Goal: Task Accomplishment & Management: Use online tool/utility

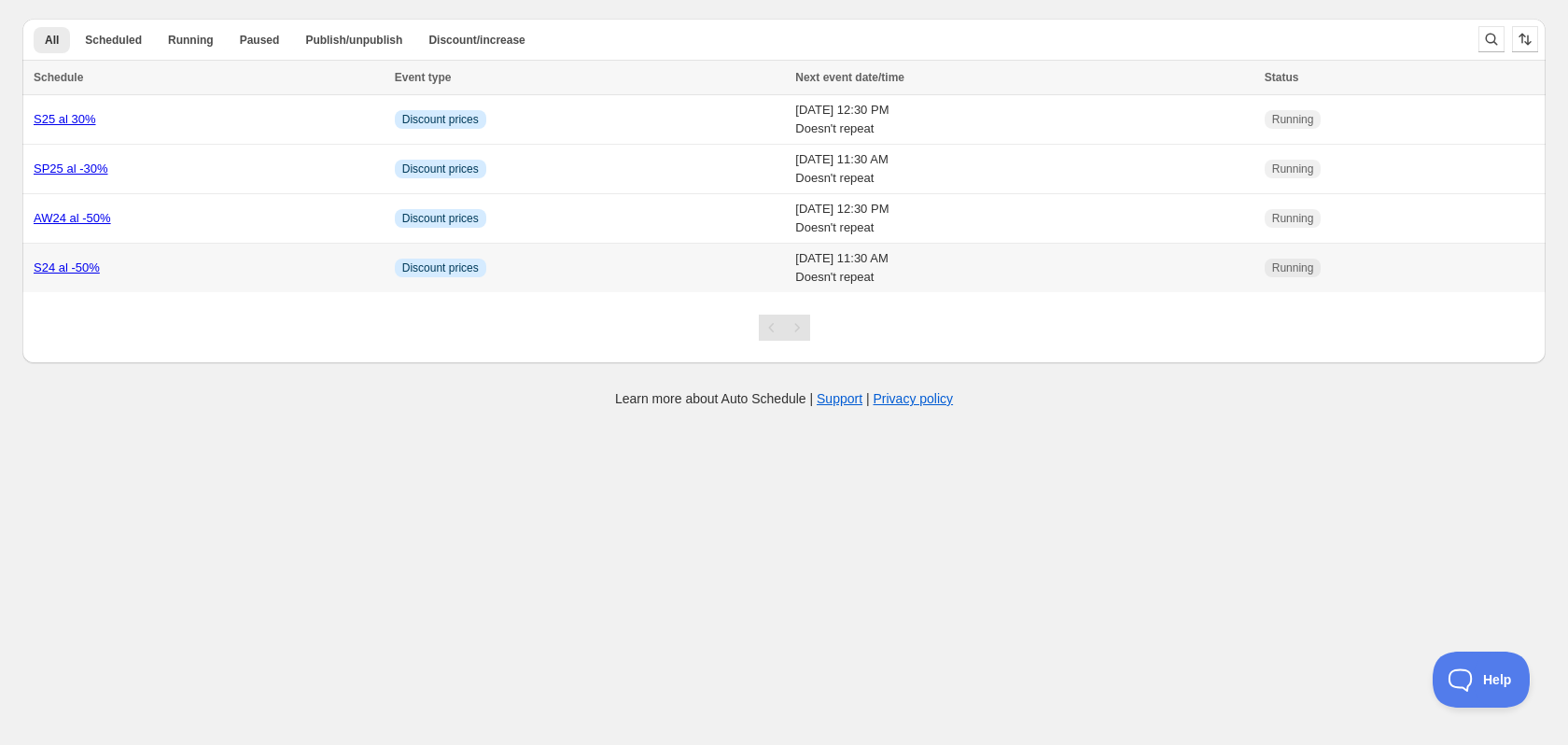
click at [63, 261] on link "S24 al -50%" at bounding box center [67, 267] width 66 height 14
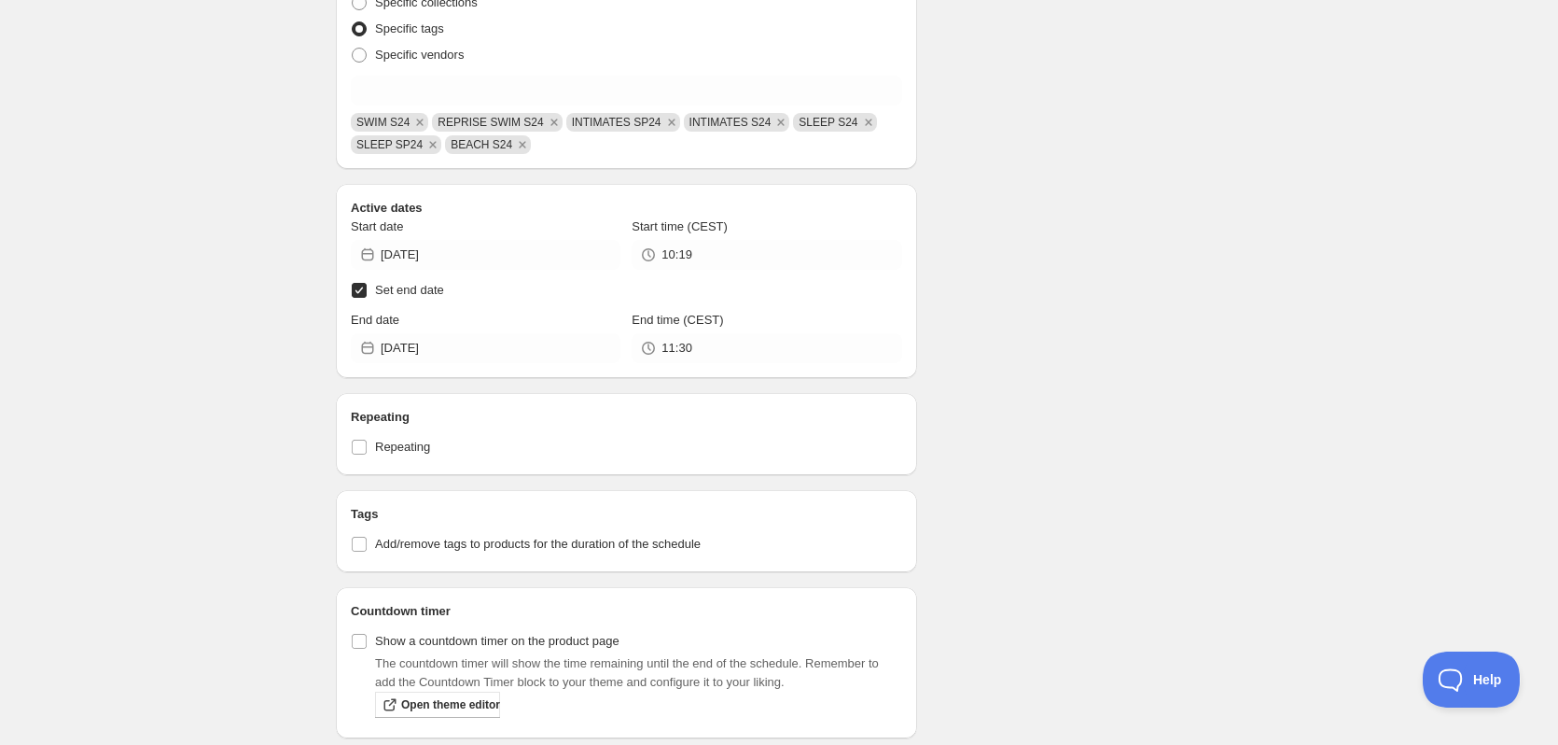
scroll to position [795, 0]
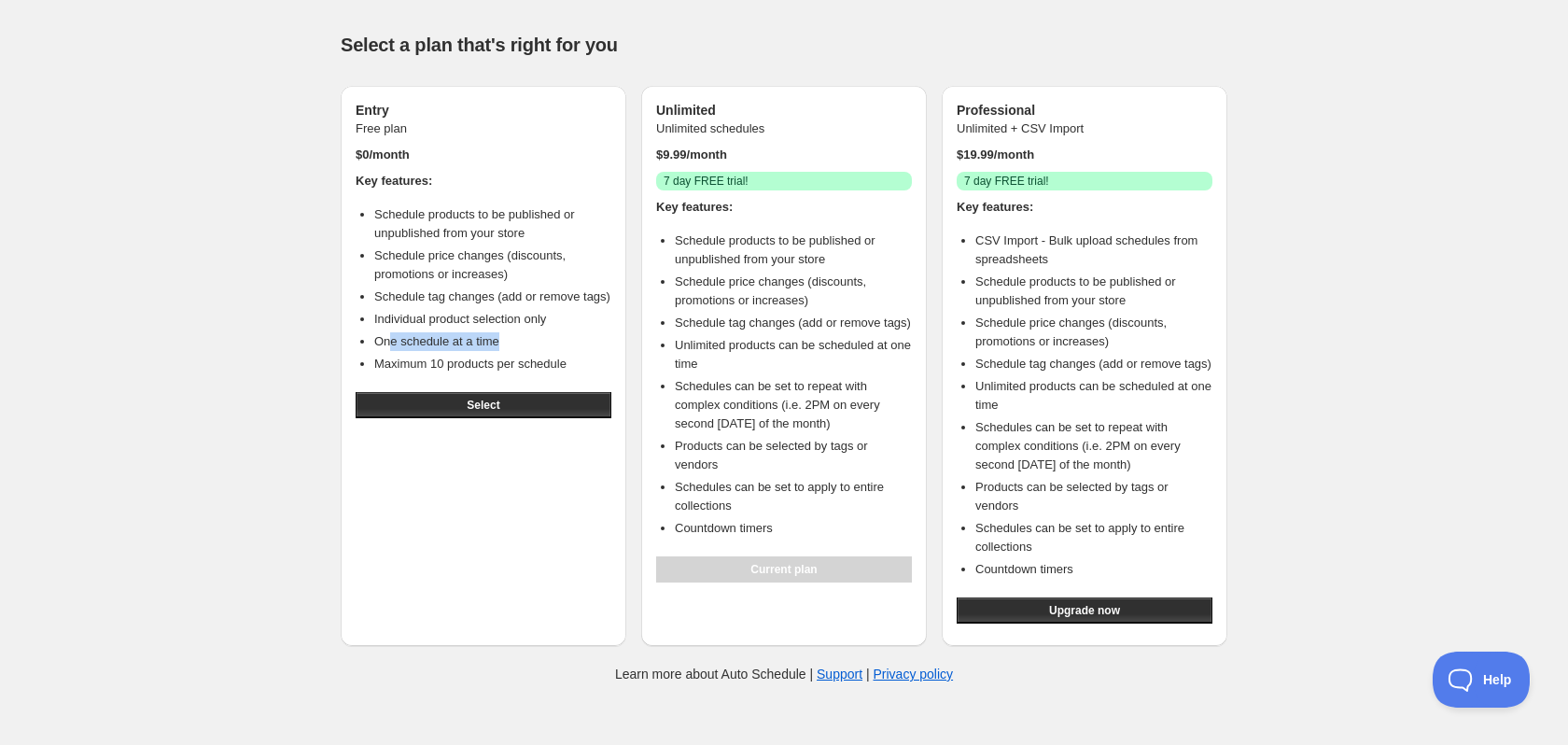
drag, startPoint x: 530, startPoint y: 343, endPoint x: 578, endPoint y: 342, distance: 47.6
click at [578, 342] on li "One schedule at a time" at bounding box center [492, 341] width 237 height 19
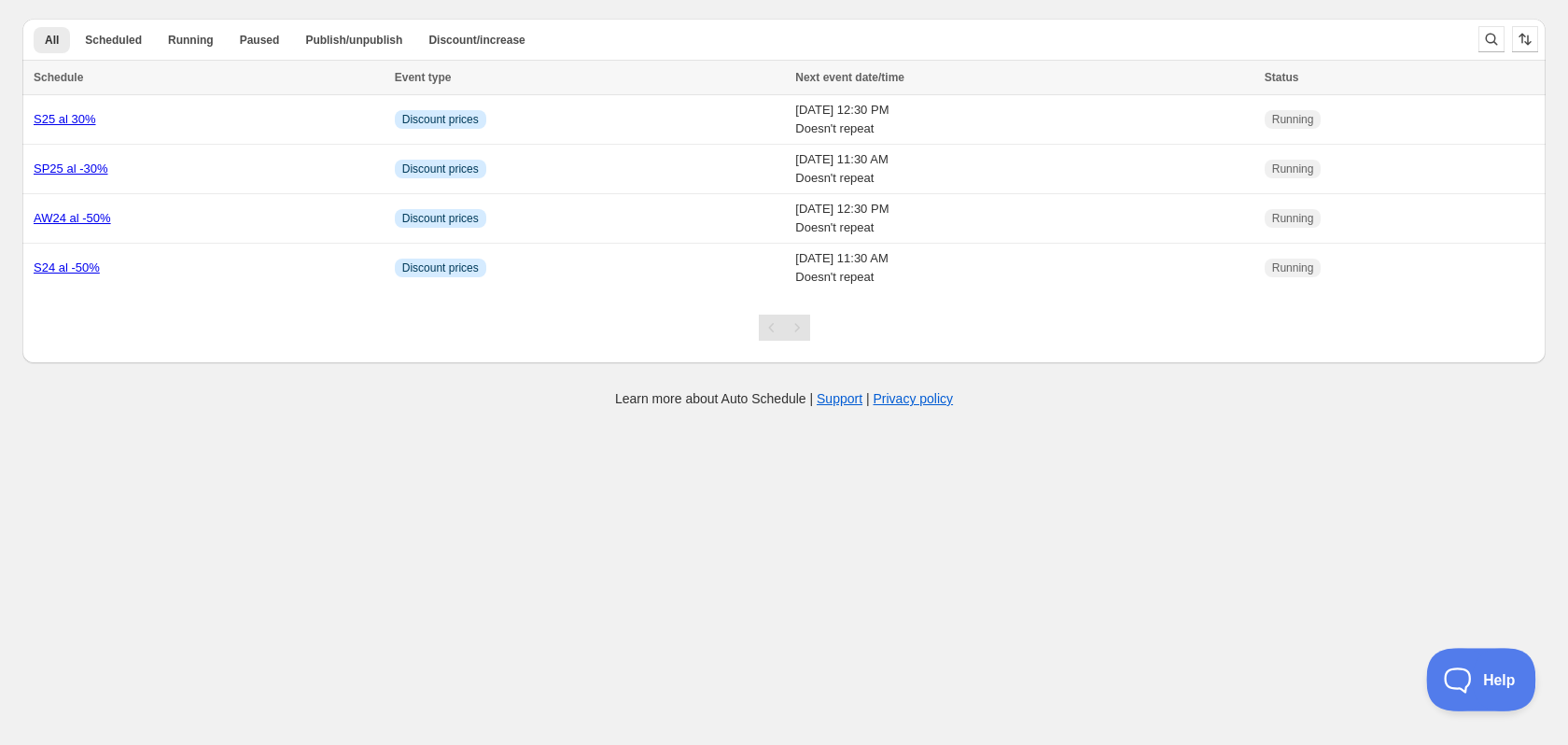
click at [1493, 656] on button "Help" at bounding box center [1474, 676] width 97 height 56
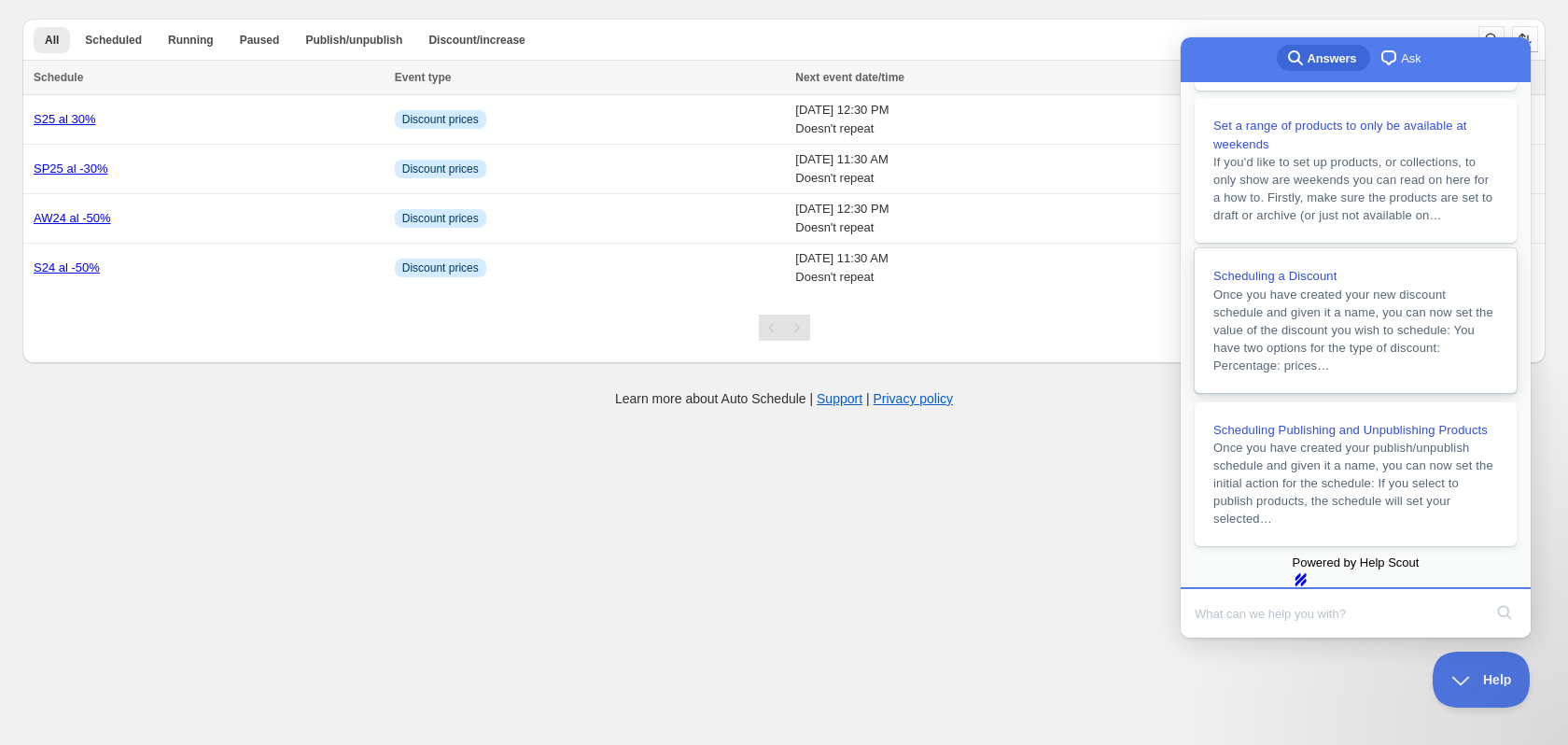
scroll to position [420, 0]
click at [1347, 616] on input "Search Doc articles" at bounding box center [1337, 612] width 287 height 39
type input "H"
click at [1380, 67] on span "chat-square" at bounding box center [1388, 58] width 22 height 22
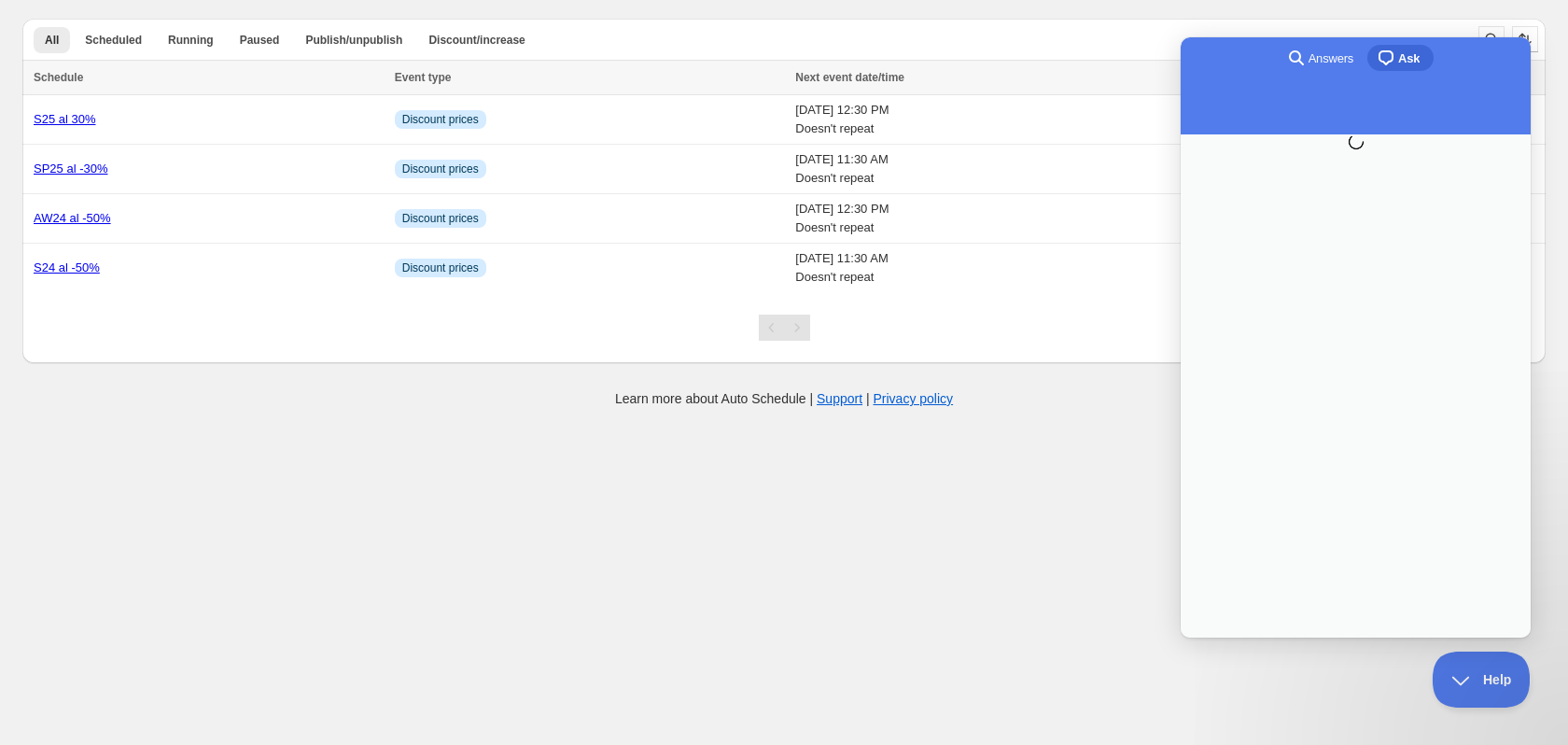
scroll to position [0, 0]
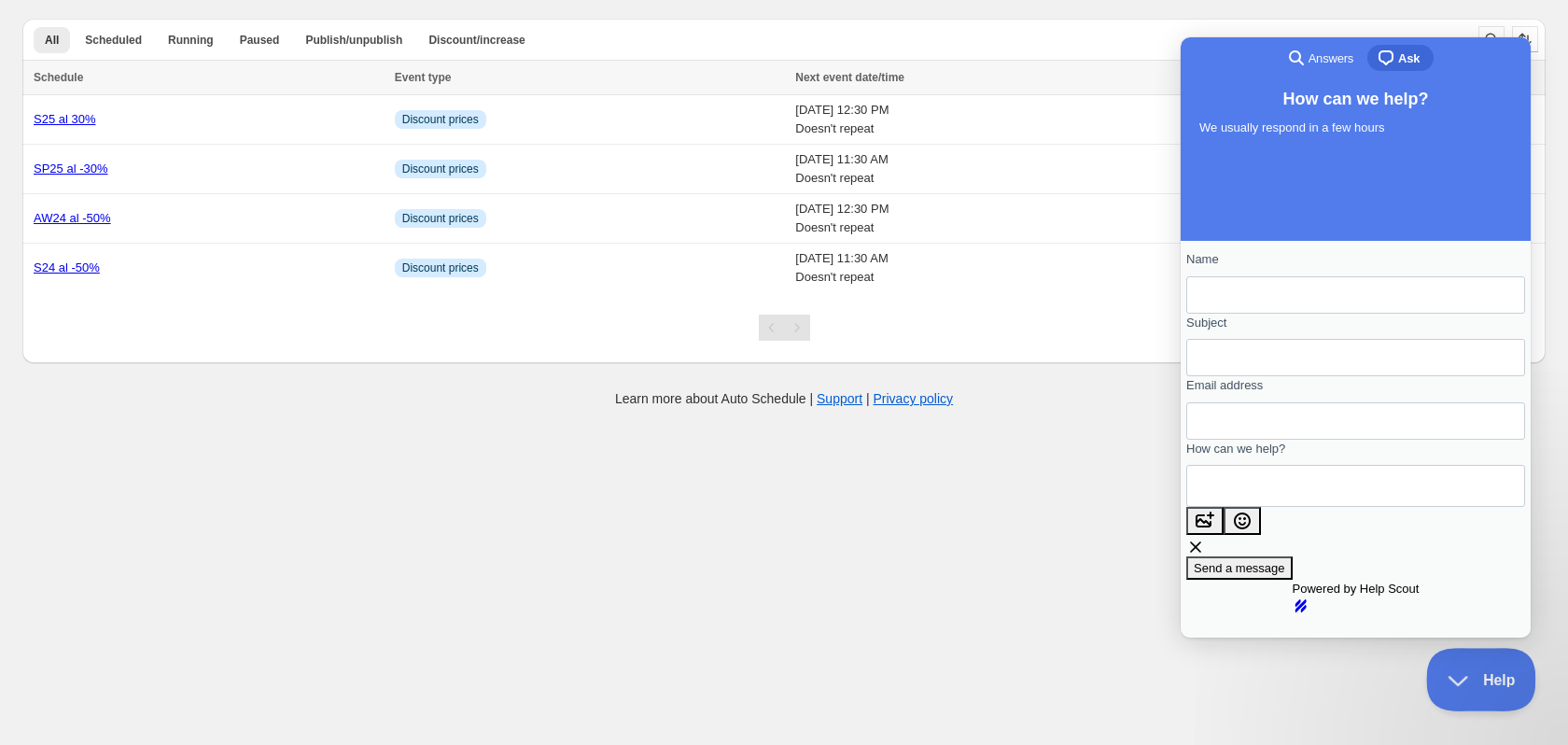
click at [1459, 690] on button "Help" at bounding box center [1474, 676] width 97 height 56
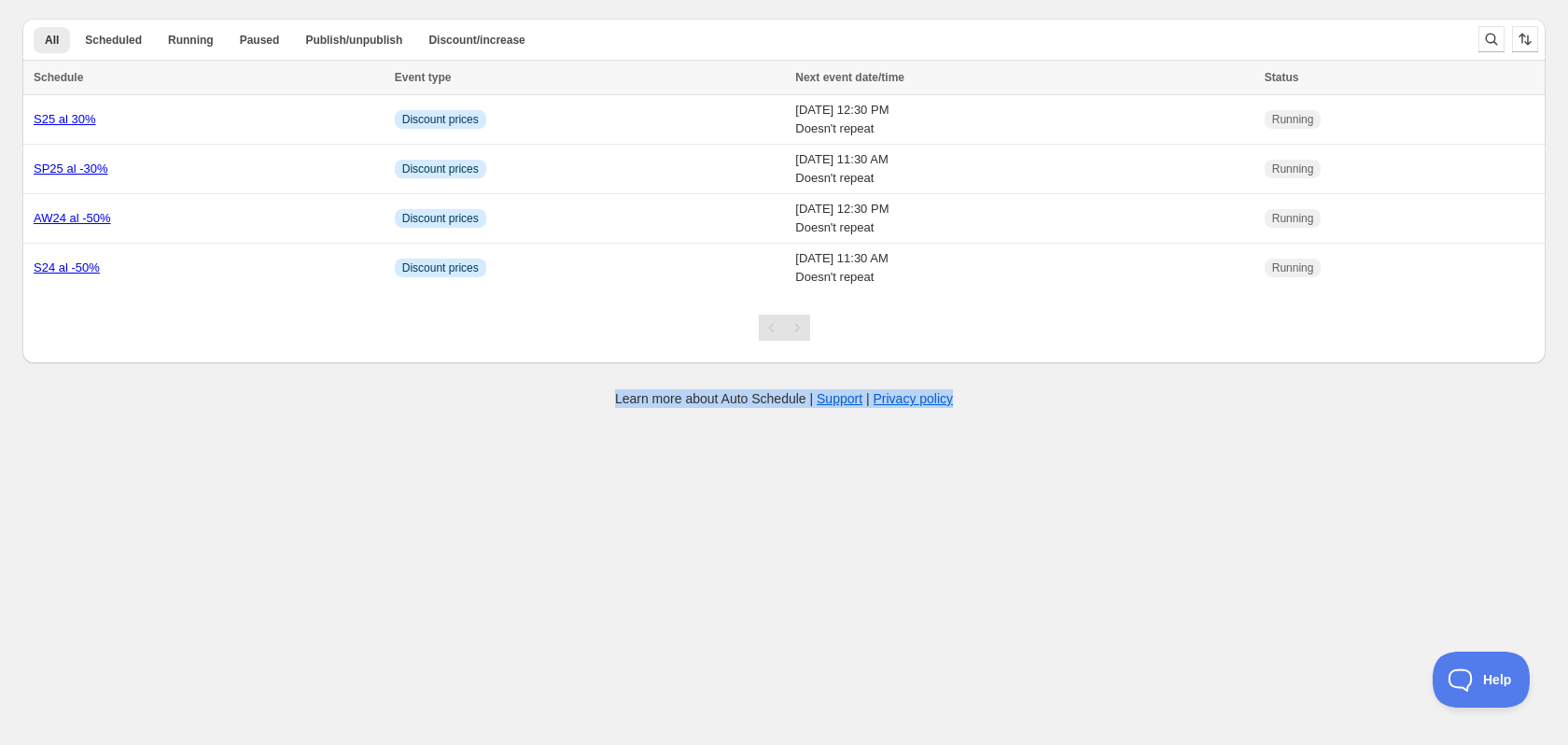
drag, startPoint x: 972, startPoint y: 401, endPoint x: 641, endPoint y: 328, distance: 339.3
click at [639, 328] on div "Create schedule Help & support Cancel Discount prices Schedule a discount, sale…" at bounding box center [784, 204] width 1568 height 408
click at [478, 424] on body "Create schedule Help & support Cancel Discount prices Schedule a discount, sale…" at bounding box center [784, 372] width 1568 height 745
